Goal: Transaction & Acquisition: Purchase product/service

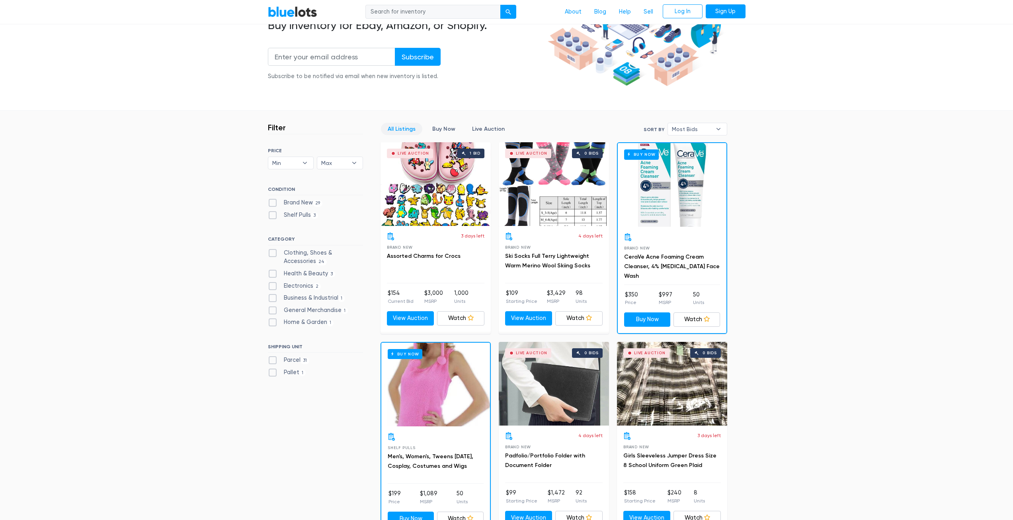
scroll to position [239, 0]
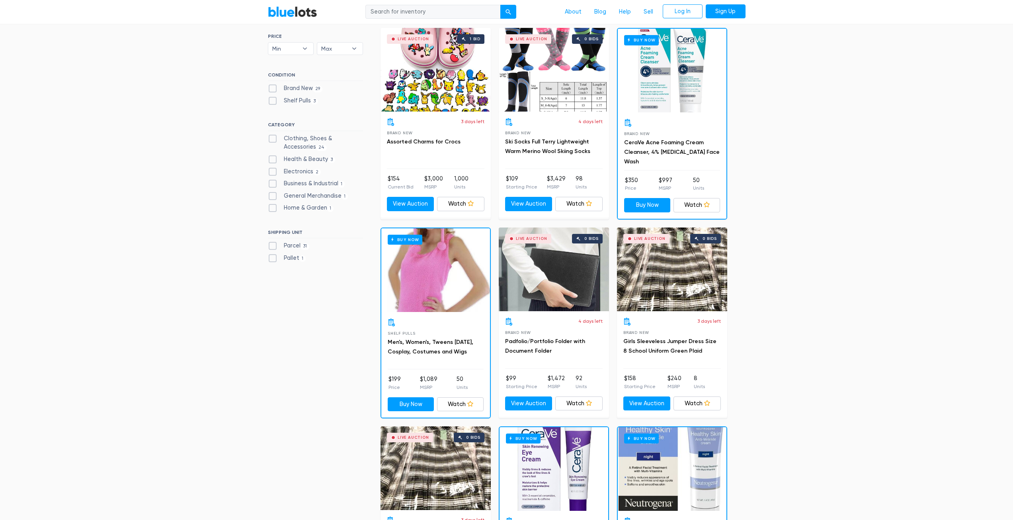
click at [274, 209] on label "Home & Garden 1" at bounding box center [301, 207] width 66 height 9
click at [273, 209] on Garden"] "Home & Garden 1" at bounding box center [270, 205] width 5 height 5
checkbox Garden"] "true"
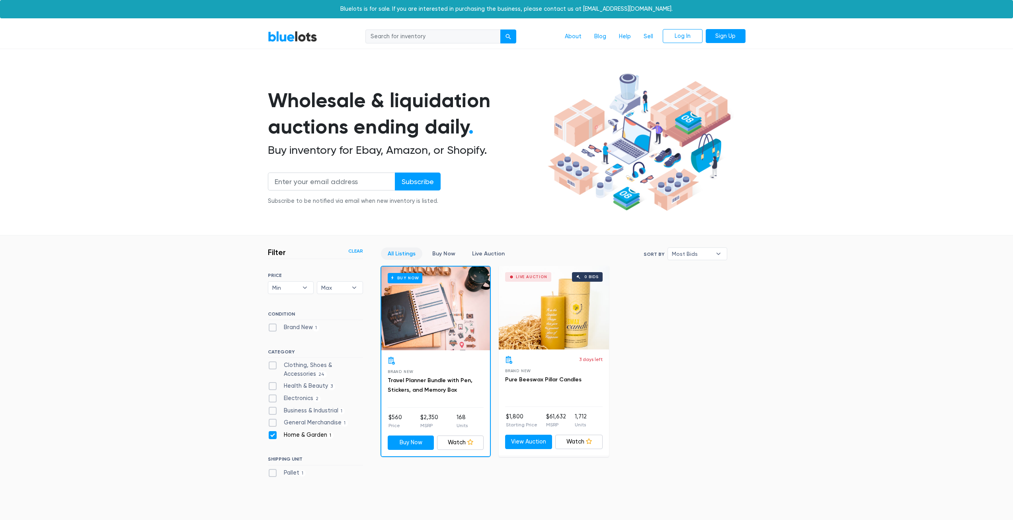
scroll to position [147, 0]
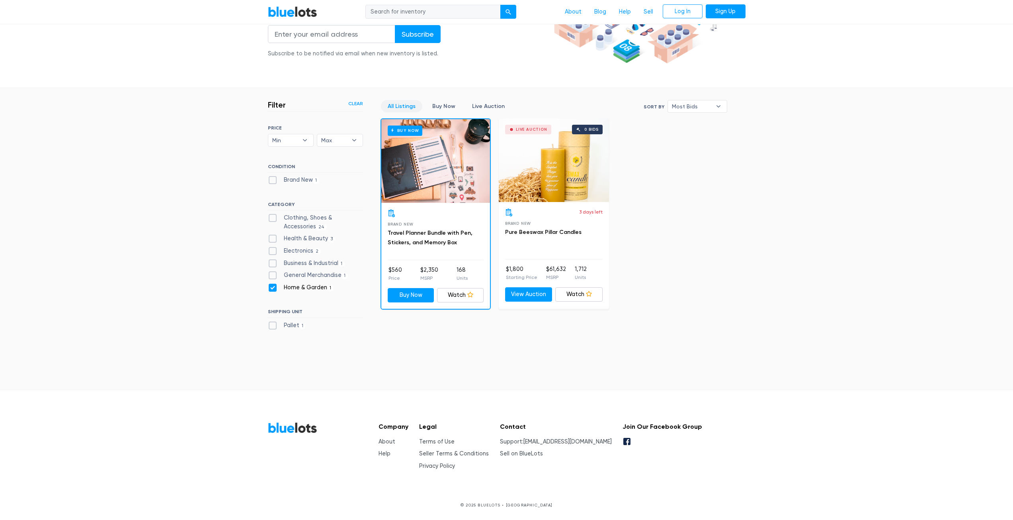
click at [271, 286] on label "Home & Garden 1" at bounding box center [301, 287] width 66 height 9
click at [271, 286] on Garden"] "Home & Garden 1" at bounding box center [270, 285] width 5 height 5
checkbox Garden"] "false"
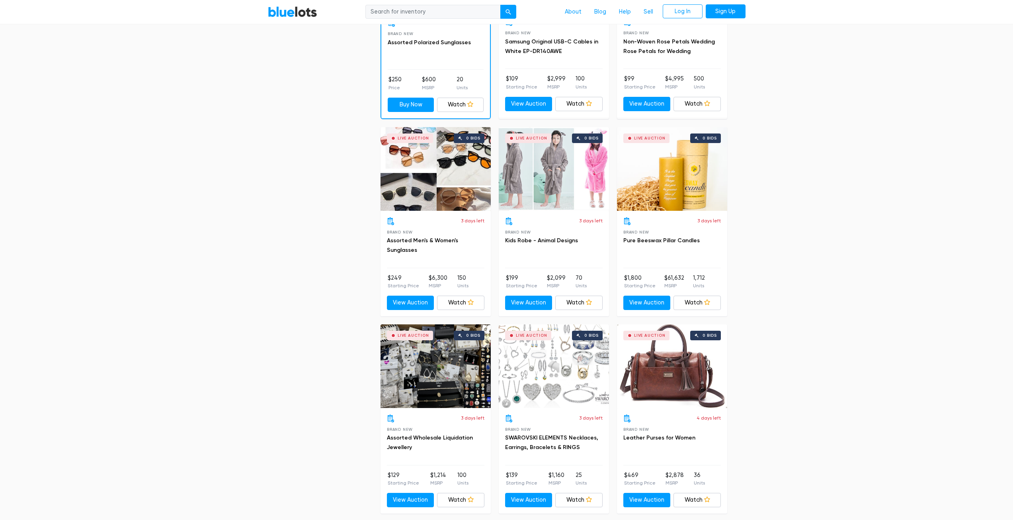
scroll to position [1170, 0]
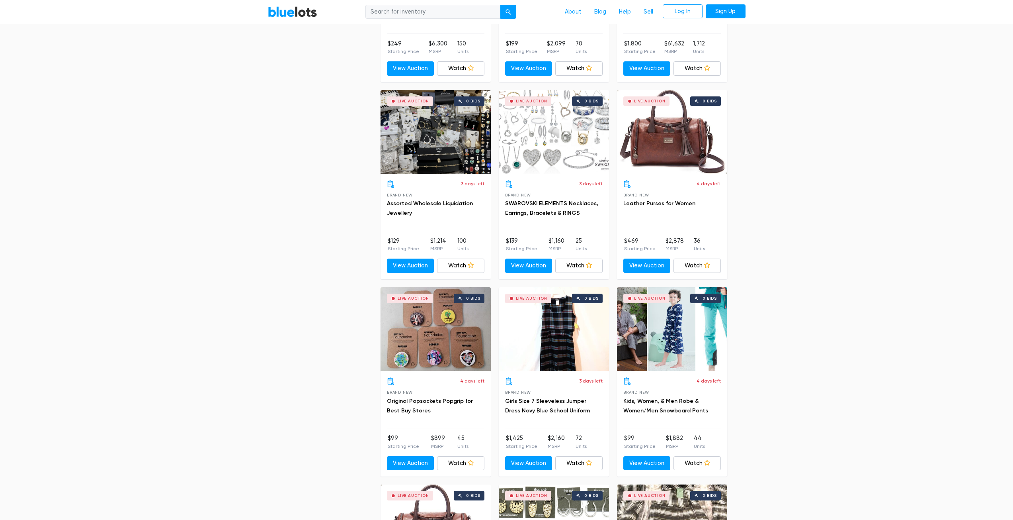
click at [452, 346] on div "Live Auction 0 bids" at bounding box center [436, 329] width 110 height 84
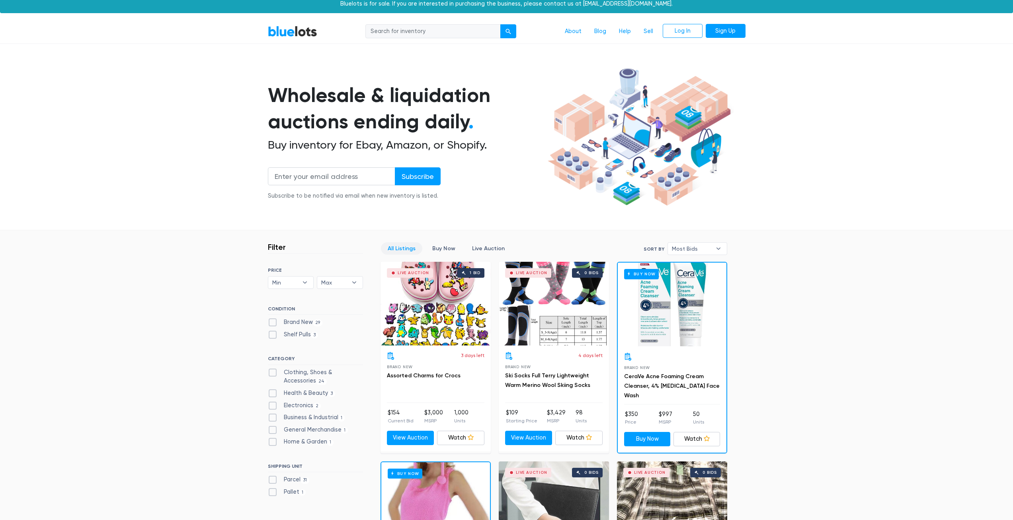
scroll to position [0, 0]
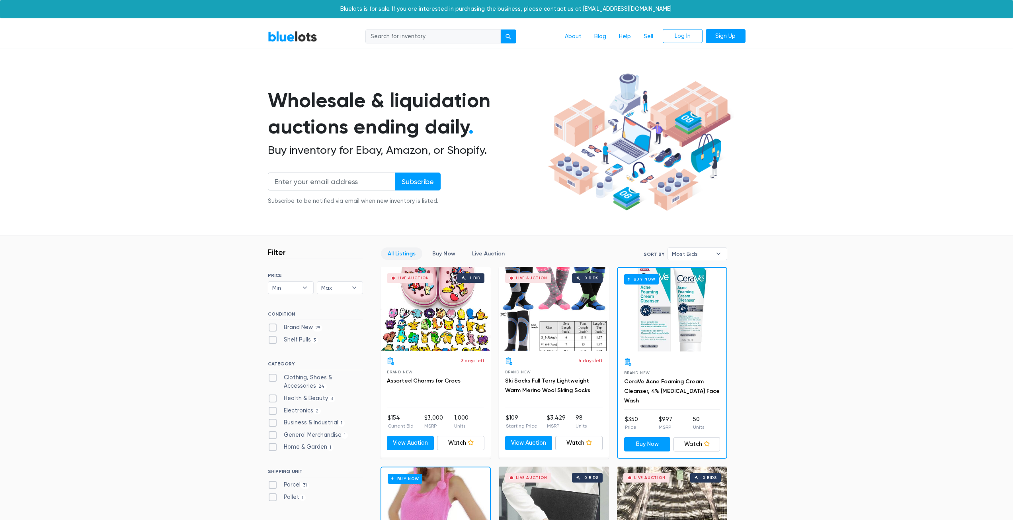
click at [374, 33] on input "search" at bounding box center [433, 36] width 135 height 14
type input "dewalt"
click at [501, 29] on button "submit" at bounding box center [509, 36] width 16 height 14
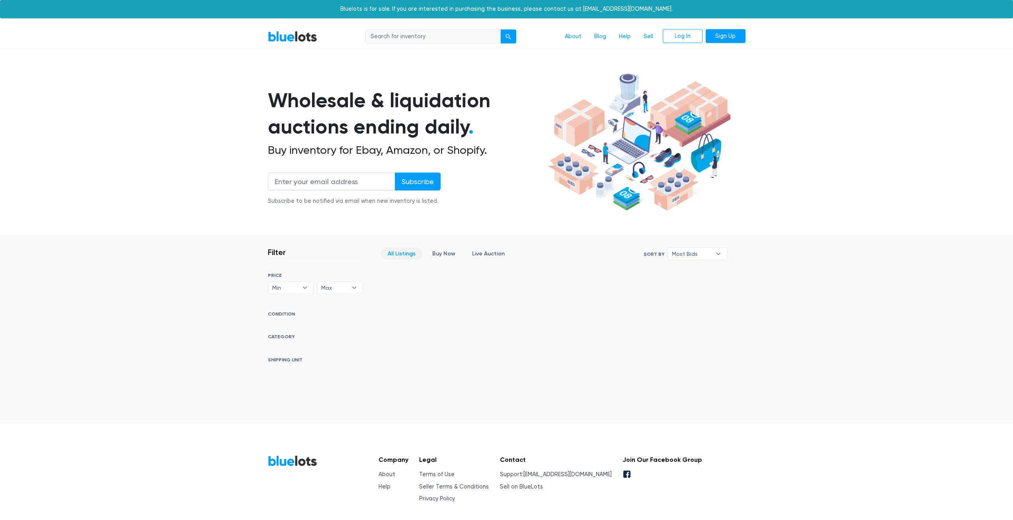
click at [411, 35] on input "search" at bounding box center [433, 36] width 135 height 14
type input "milwaukee"
click at [501, 29] on button "submit" at bounding box center [509, 36] width 16 height 14
